Goal: Information Seeking & Learning: Compare options

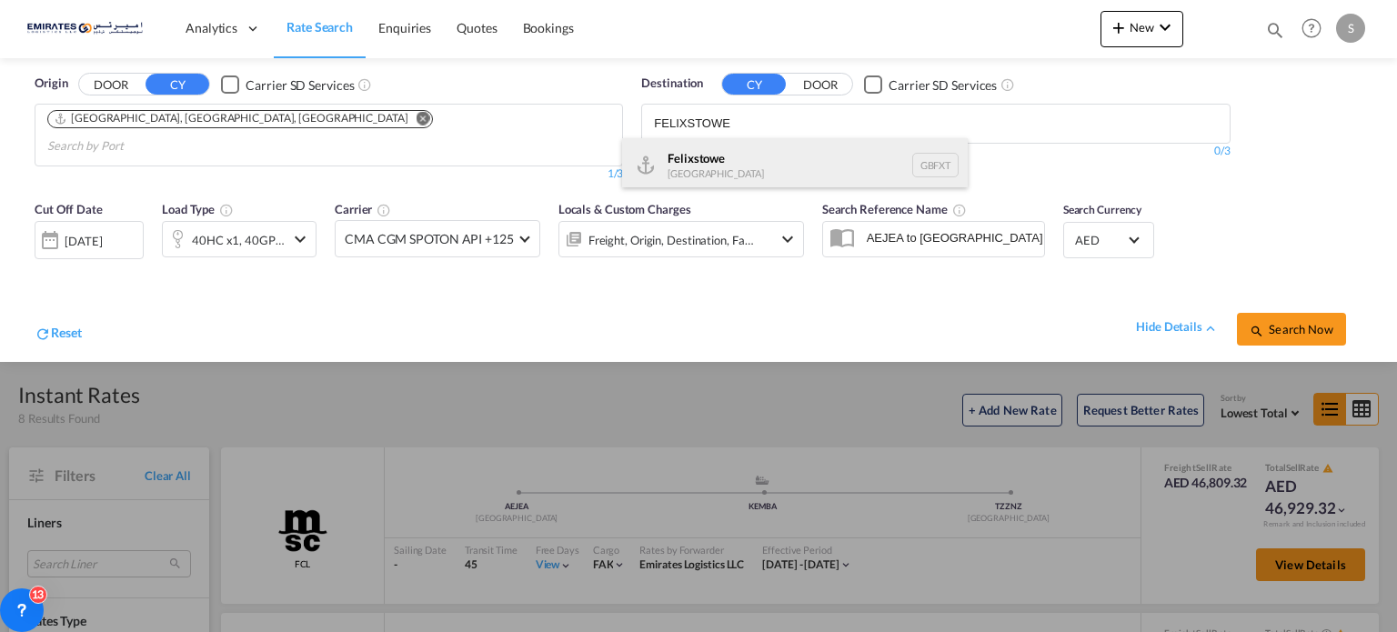
type input "FELIXSTOWE"
click at [684, 160] on div "Felixstowe [GEOGRAPHIC_DATA] GBFXT" at bounding box center [795, 165] width 346 height 55
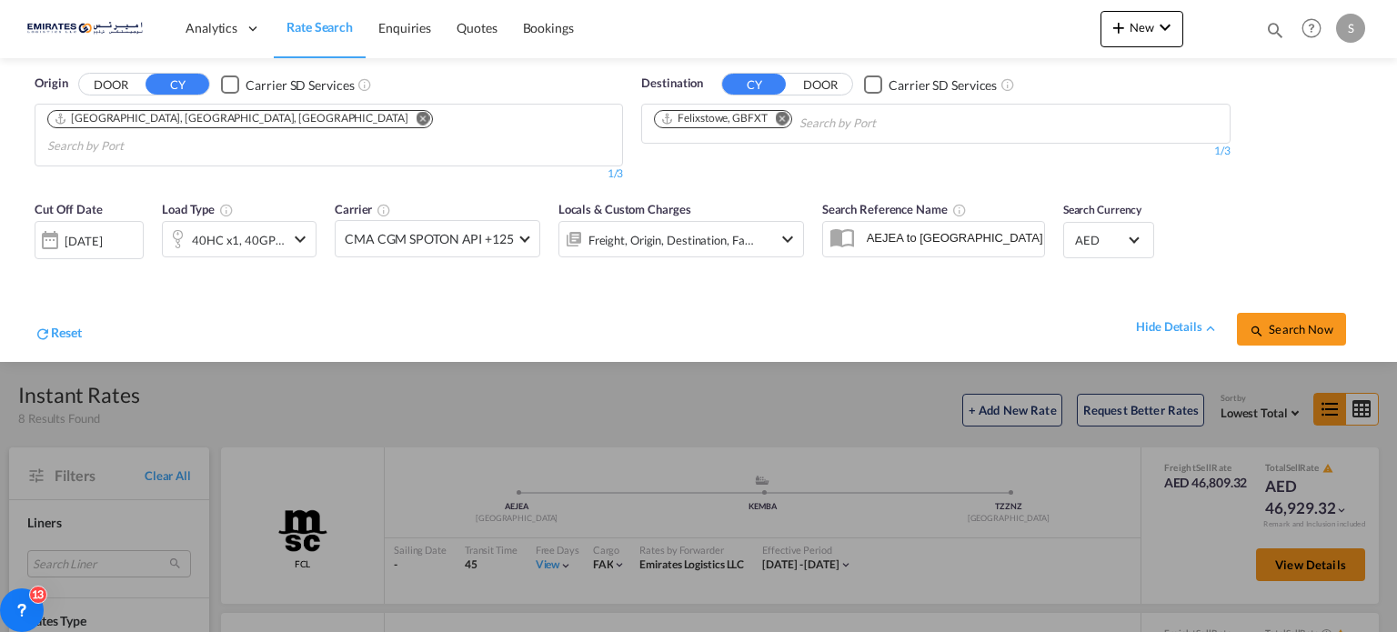
click at [1310, 322] on span "Search Now" at bounding box center [1291, 329] width 83 height 15
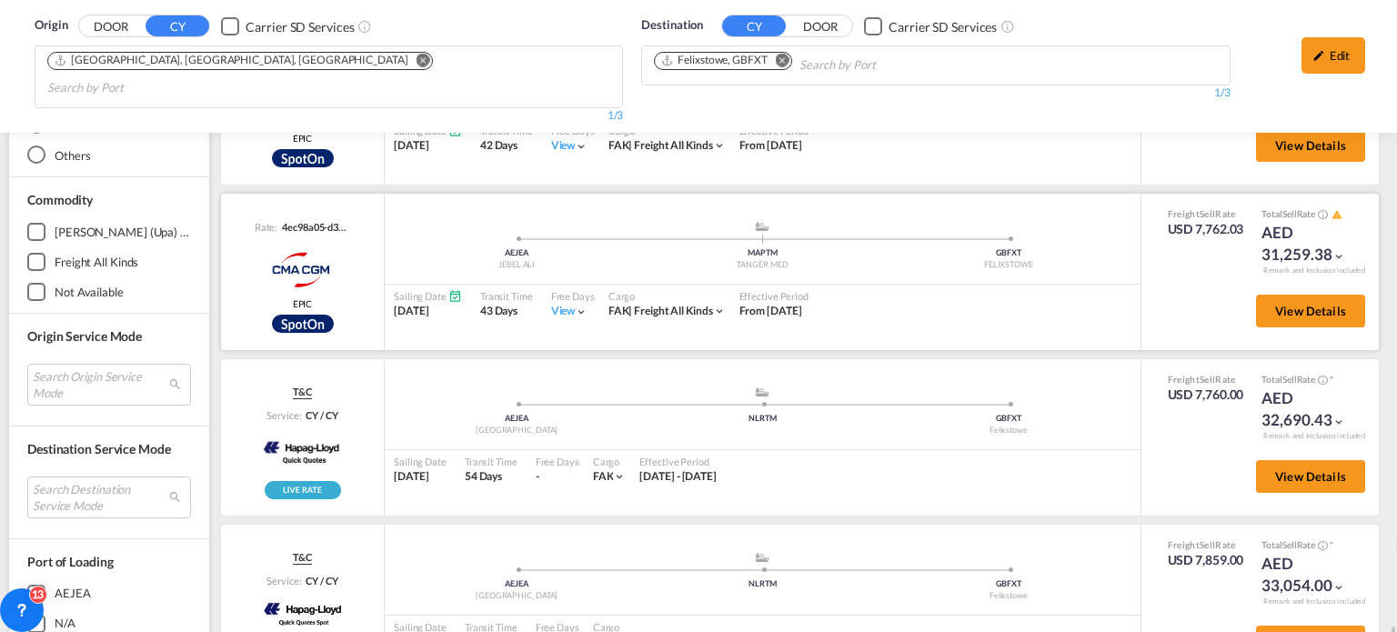
scroll to position [1131, 0]
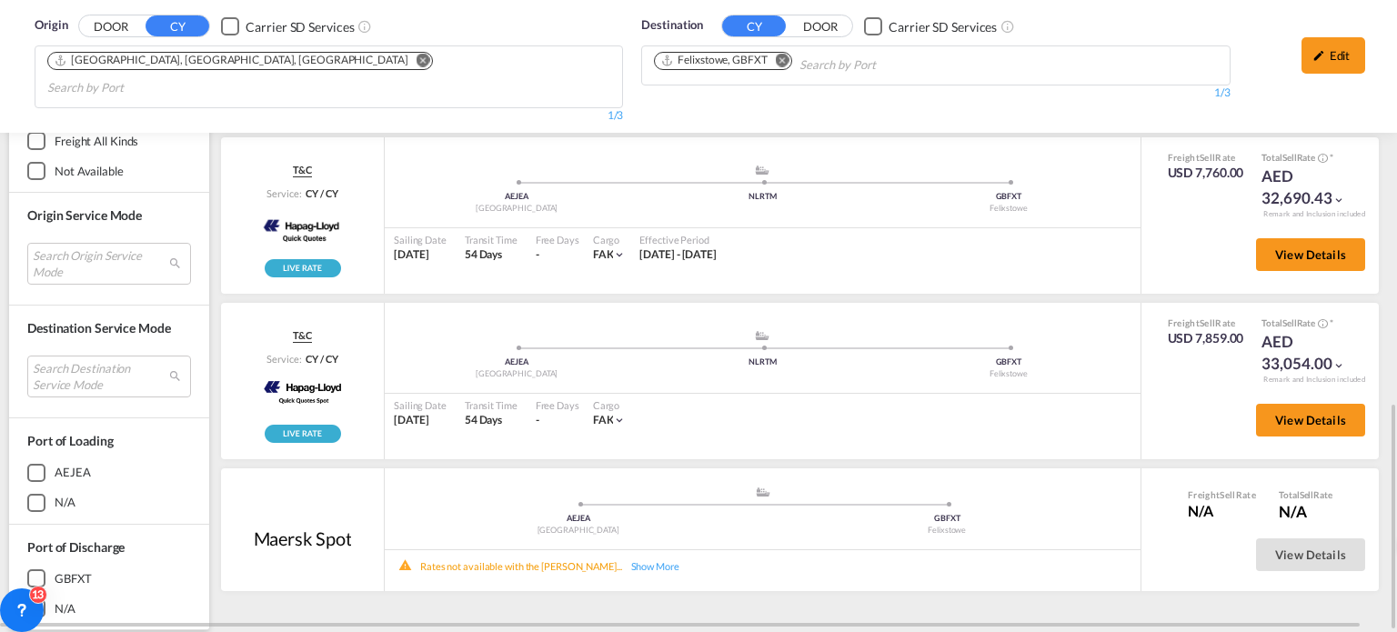
click at [781, 62] on md-icon "Remove" at bounding box center [783, 61] width 14 height 14
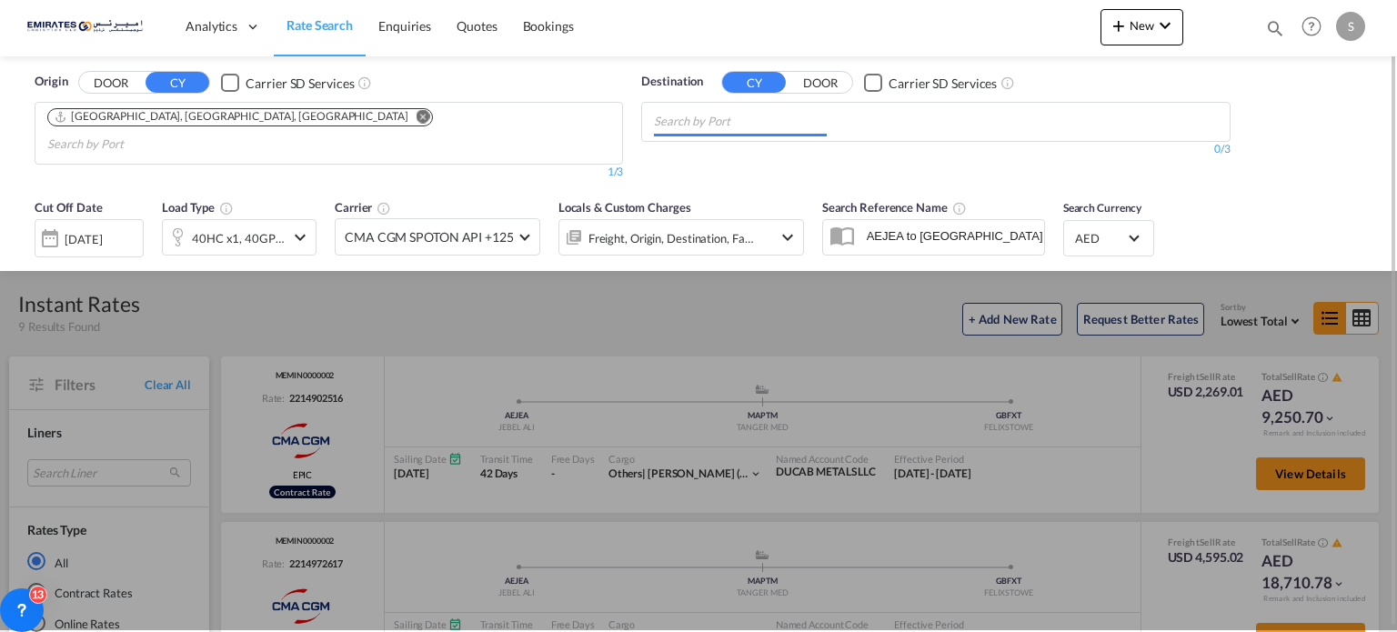
scroll to position [0, 0]
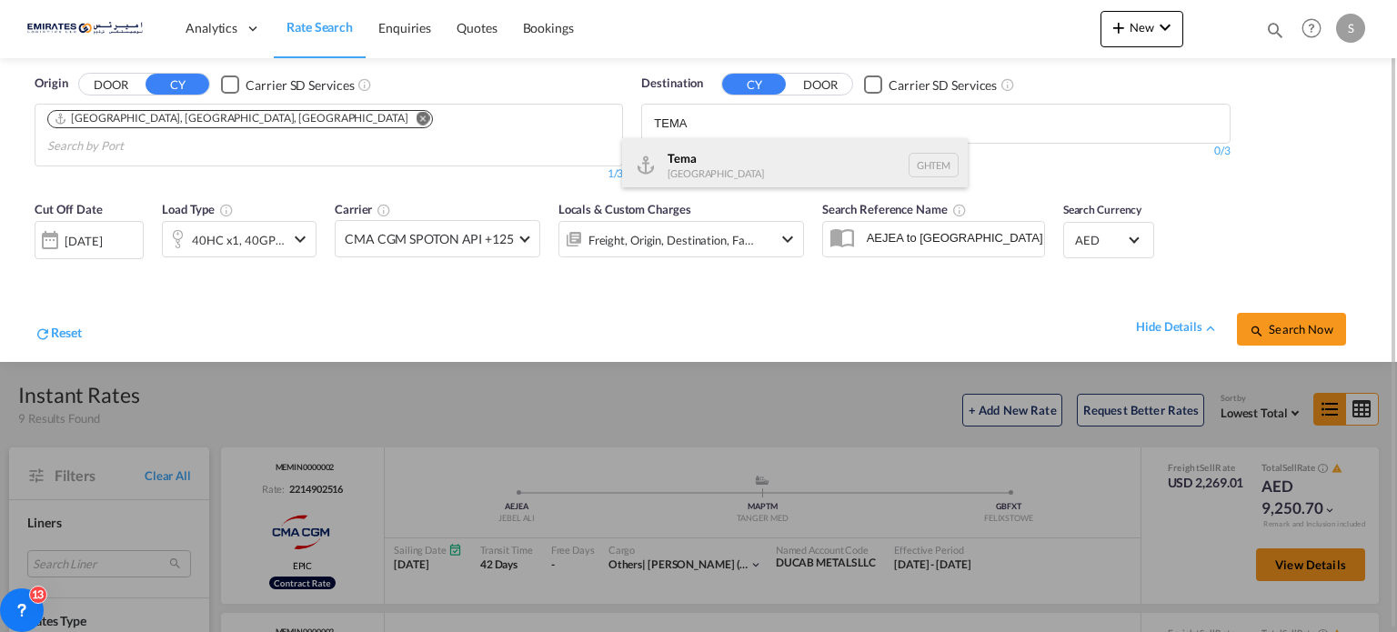
type input "TEMA"
click at [689, 169] on div "Tema [GEOGRAPHIC_DATA] [GEOGRAPHIC_DATA]" at bounding box center [795, 165] width 346 height 55
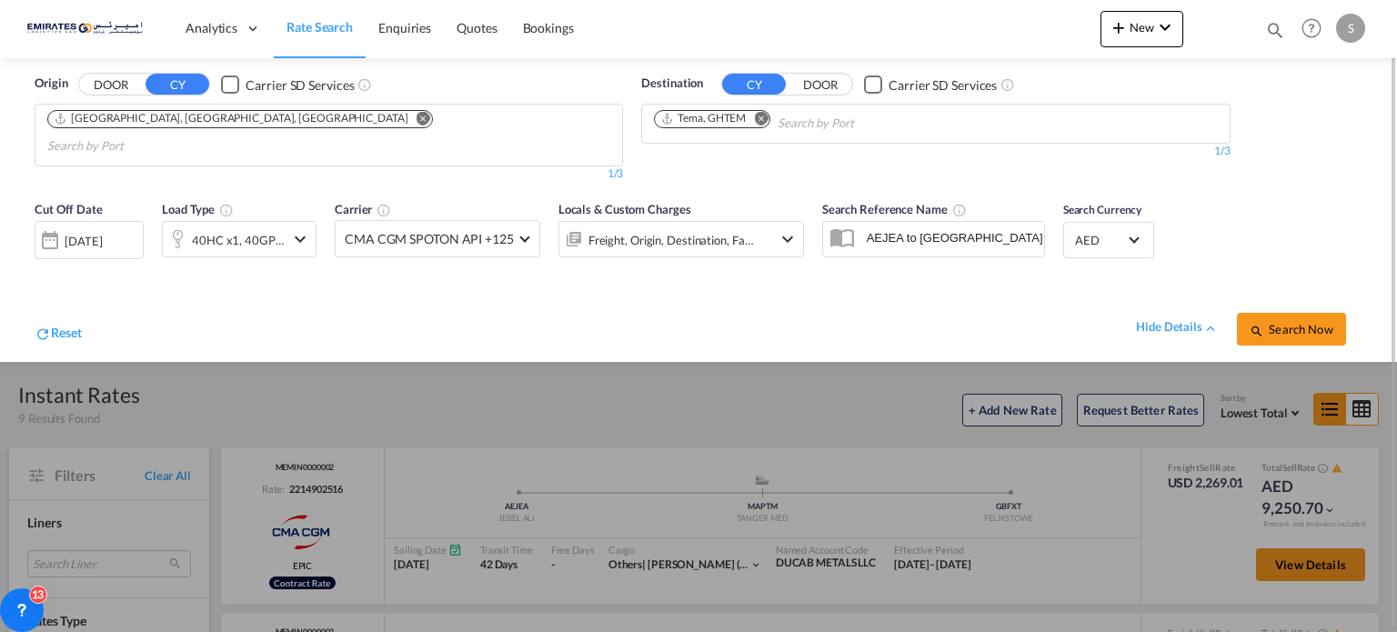
click at [1265, 322] on span "Search Now" at bounding box center [1291, 329] width 83 height 15
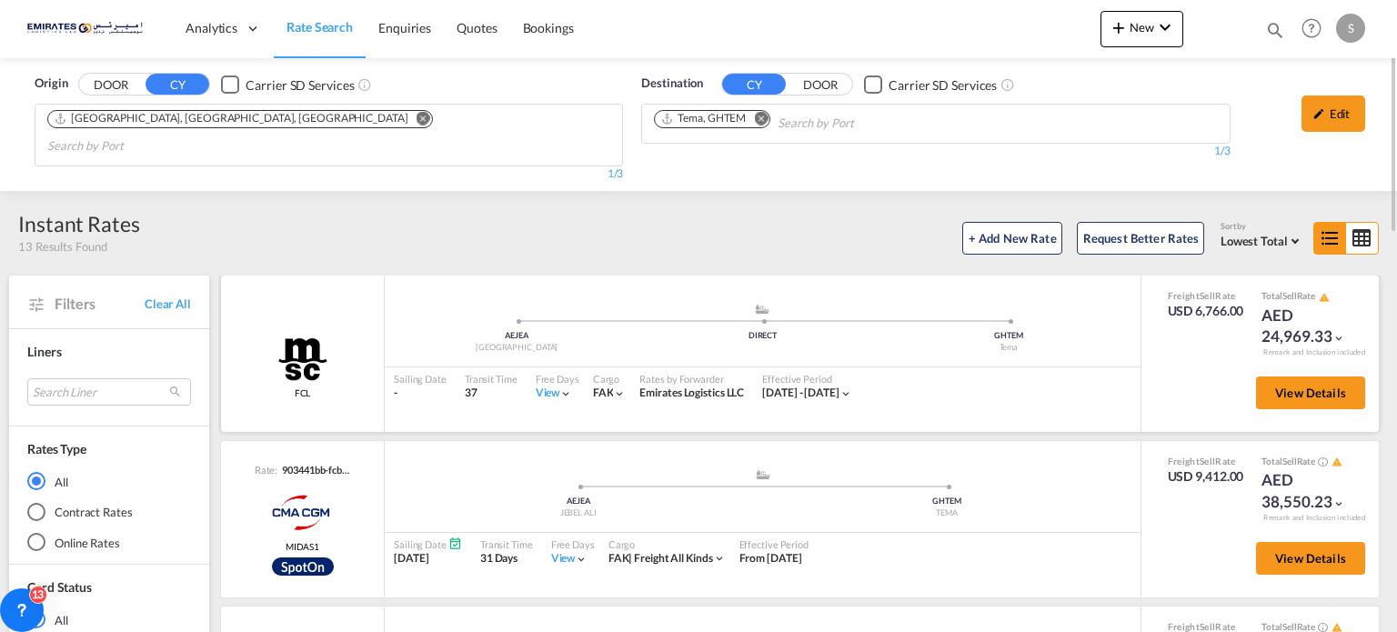
click at [542, 386] on div "View" at bounding box center [554, 393] width 37 height 15
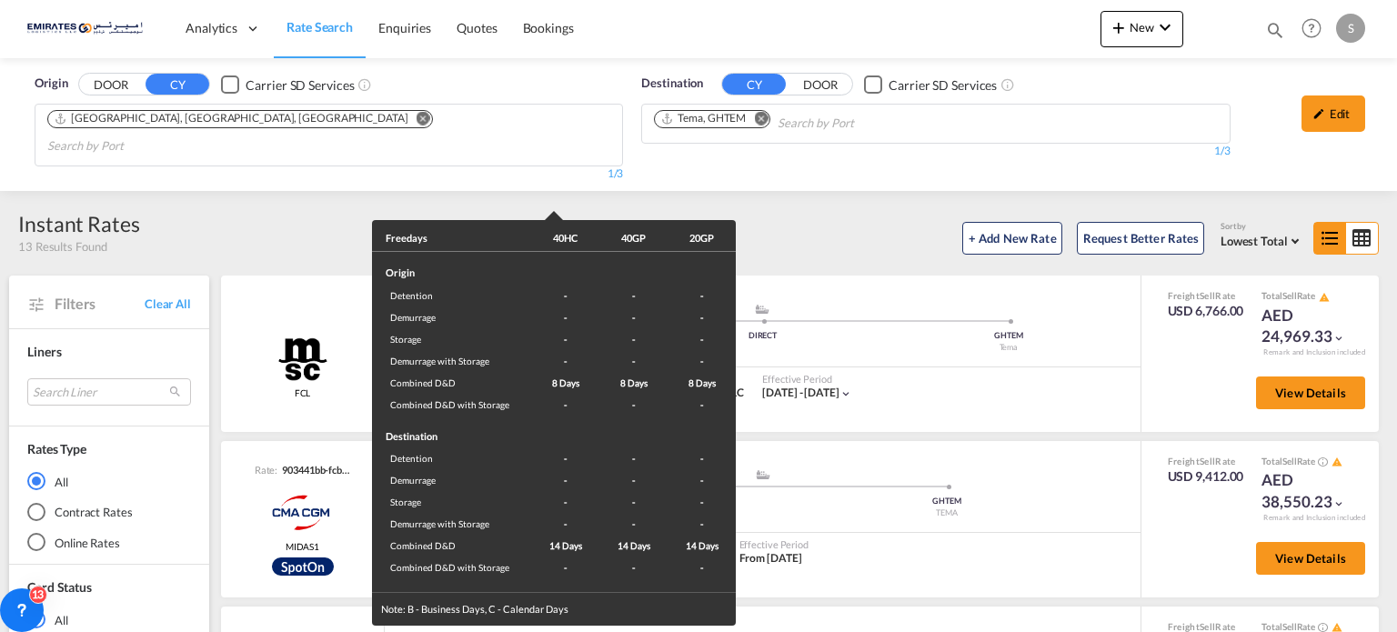
click at [1000, 379] on div "Freedays 40HC 40GP 20GP Origin Detention - - - Demurrage - - - Storage - - - De…" at bounding box center [698, 316] width 1397 height 632
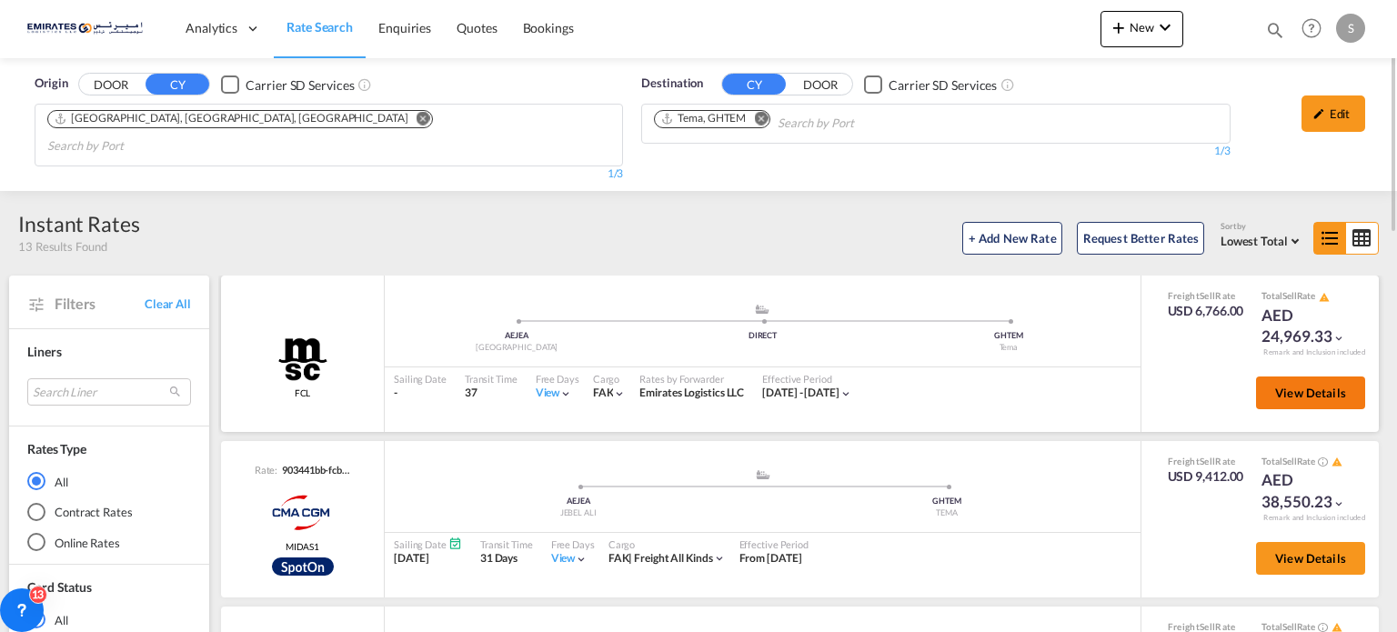
click at [1258, 378] on button "View Details" at bounding box center [1310, 392] width 109 height 33
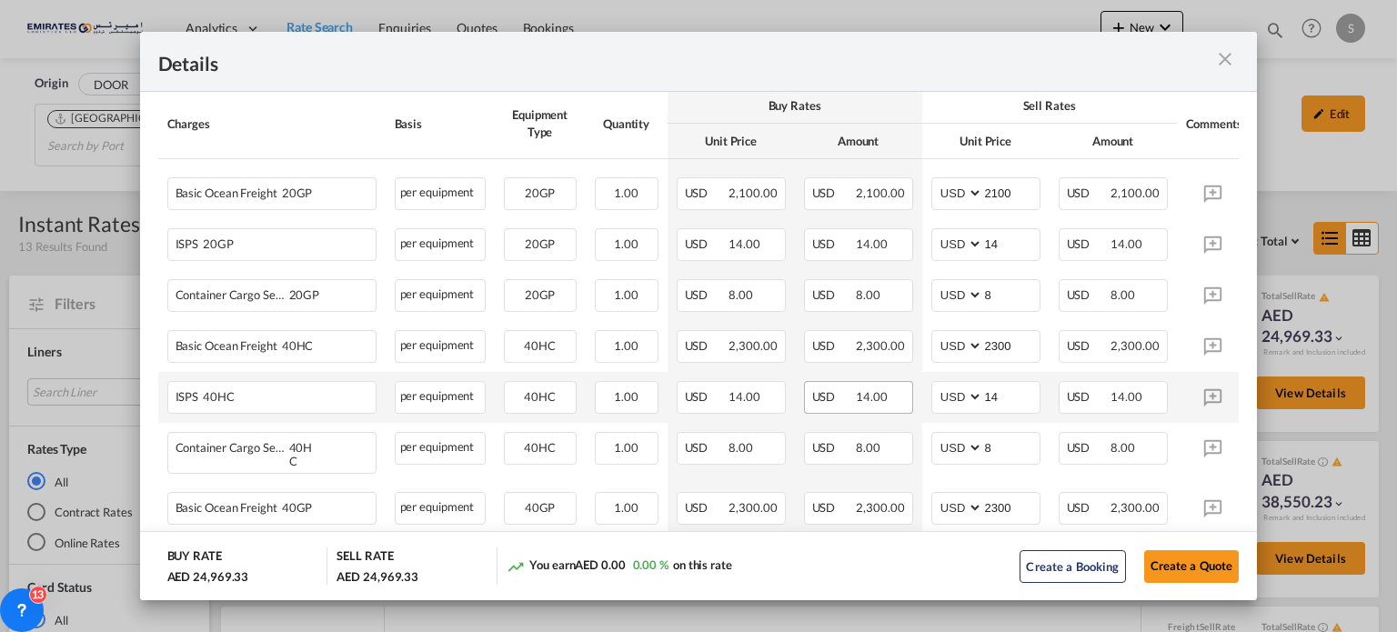
scroll to position [546, 0]
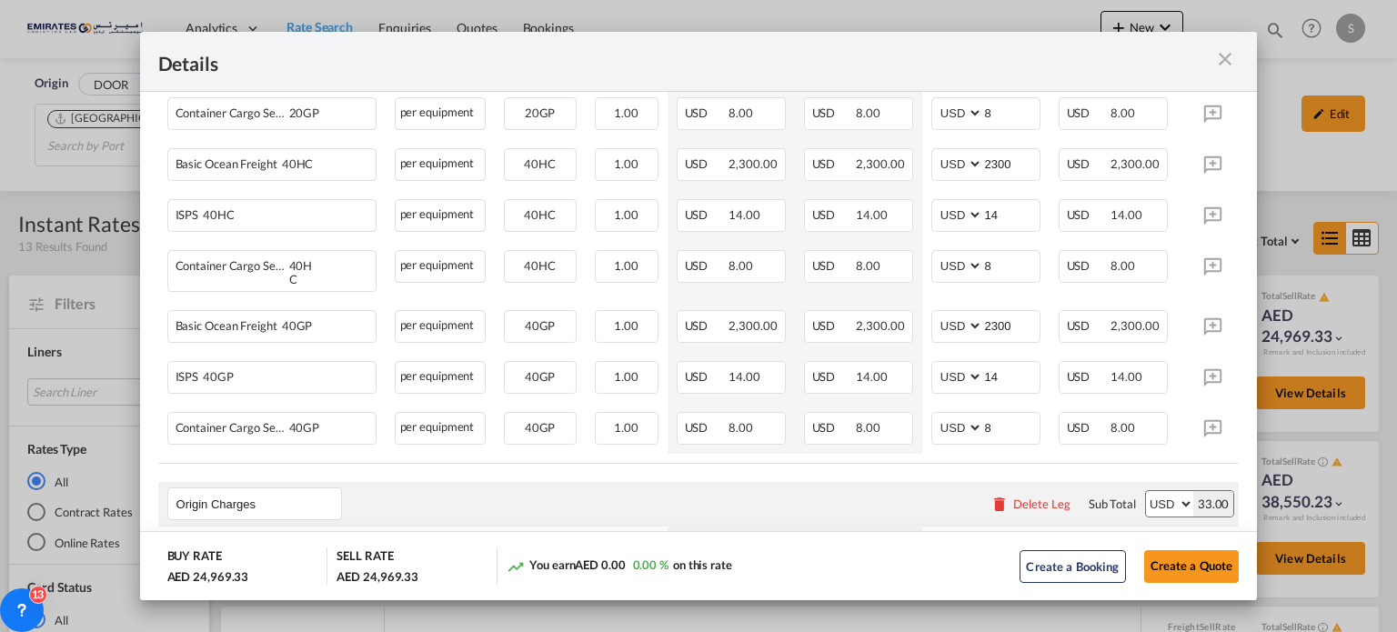
click at [1251, 59] on div "Details" at bounding box center [699, 62] width 1118 height 60
click at [1230, 57] on md-icon "icon-close m-3 fg-AAA8AD cursor" at bounding box center [1225, 59] width 22 height 22
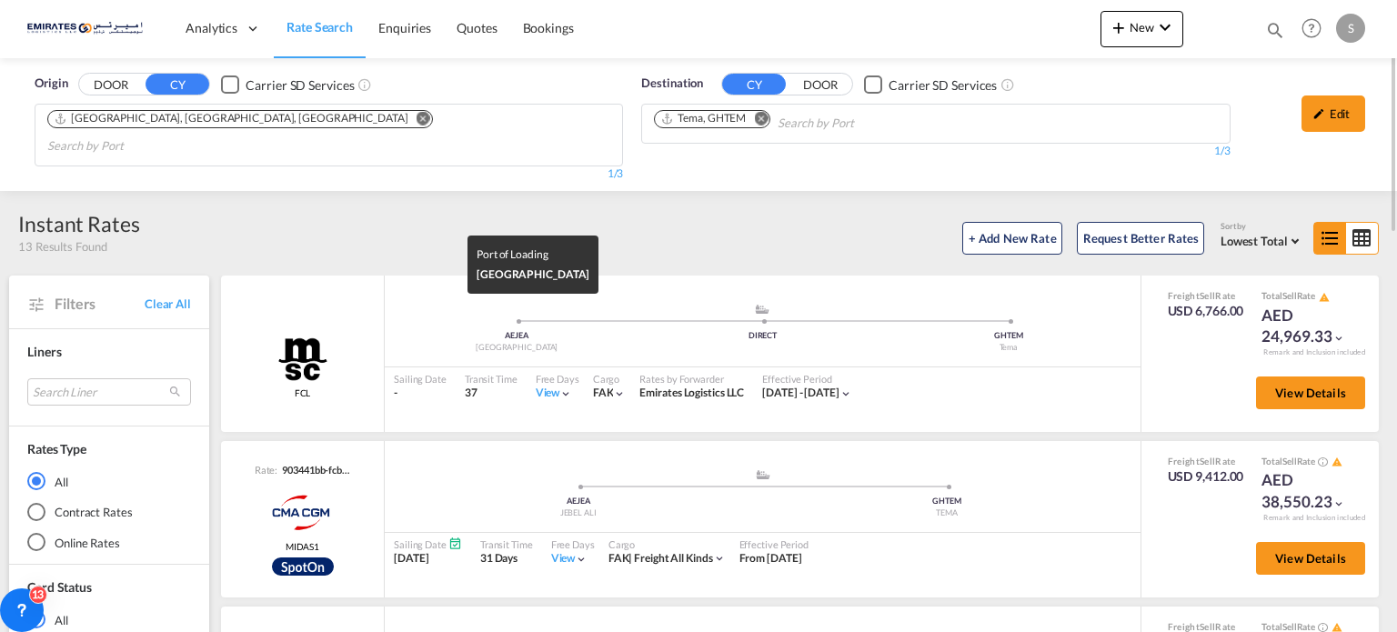
scroll to position [455, 0]
